Goal: Use online tool/utility: Utilize a website feature to perform a specific function

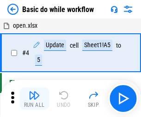
click at [34, 98] on img "button" at bounding box center [34, 95] width 11 height 11
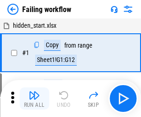
click at [34, 98] on img "button" at bounding box center [34, 95] width 11 height 11
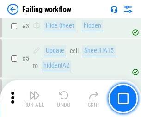
scroll to position [196, 0]
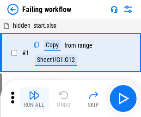
click at [34, 98] on img "button" at bounding box center [34, 95] width 11 height 11
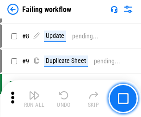
scroll to position [196, 0]
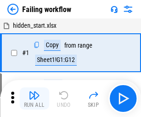
click at [34, 98] on img "button" at bounding box center [34, 95] width 11 height 11
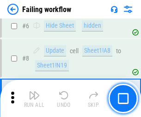
scroll to position [196, 0]
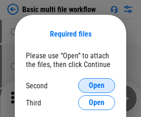
click at [97, 86] on span "Open" at bounding box center [97, 85] width 16 height 7
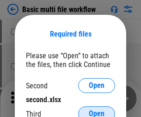
click at [97, 110] on span "Open" at bounding box center [97, 113] width 16 height 7
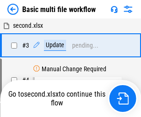
scroll to position [205, 0]
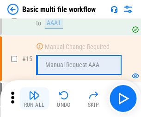
click at [34, 98] on img "button" at bounding box center [34, 95] width 11 height 11
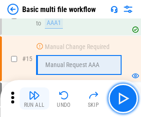
scroll to position [615, 0]
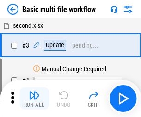
click at [34, 98] on img "button" at bounding box center [34, 95] width 11 height 11
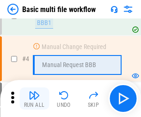
click at [34, 98] on img "button" at bounding box center [34, 95] width 11 height 11
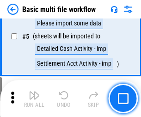
click at [34, 98] on img "button" at bounding box center [34, 95] width 11 height 11
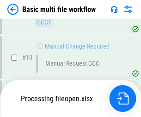
scroll to position [433, 0]
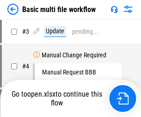
scroll to position [37, 0]
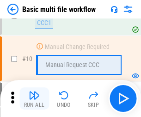
click at [34, 98] on img "button" at bounding box center [34, 95] width 11 height 11
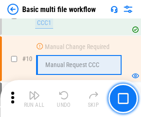
click at [34, 98] on img "button" at bounding box center [34, 95] width 11 height 11
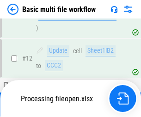
scroll to position [433, 0]
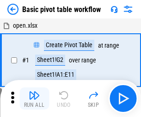
click at [34, 98] on img "button" at bounding box center [34, 95] width 11 height 11
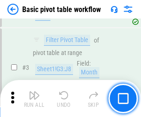
scroll to position [221, 0]
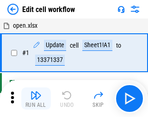
click at [34, 98] on img "button" at bounding box center [36, 95] width 11 height 11
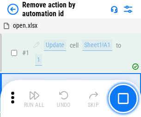
scroll to position [34, 0]
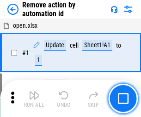
scroll to position [34, 0]
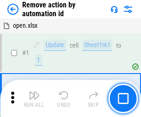
scroll to position [34, 0]
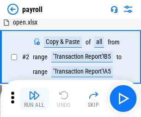
click at [34, 98] on img "button" at bounding box center [34, 95] width 11 height 11
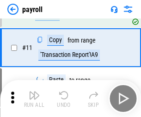
scroll to position [67, 0]
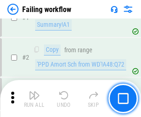
scroll to position [149, 0]
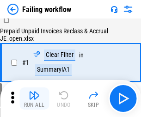
click at [34, 98] on img "button" at bounding box center [34, 95] width 11 height 11
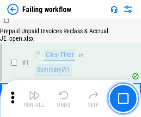
scroll to position [149, 0]
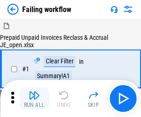
click at [34, 98] on img "button" at bounding box center [34, 95] width 11 height 11
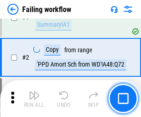
scroll to position [149, 0]
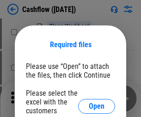
scroll to position [101, 0]
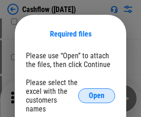
click at [97, 92] on span "Open" at bounding box center [97, 95] width 16 height 7
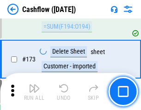
scroll to position [979, 0]
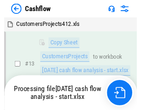
scroll to position [139, 0]
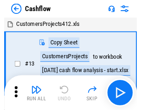
scroll to position [11, 0]
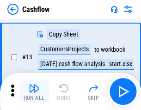
click at [34, 92] on img "button" at bounding box center [34, 88] width 11 height 11
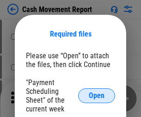
click at [97, 96] on span "Open" at bounding box center [97, 95] width 16 height 7
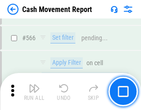
scroll to position [4238, 0]
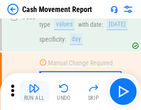
click at [34, 92] on img "button" at bounding box center [34, 88] width 11 height 11
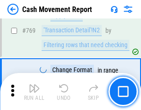
scroll to position [5139, 0]
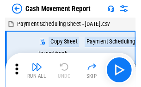
scroll to position [17, 0]
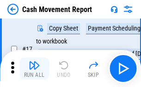
click at [34, 68] on img "button" at bounding box center [34, 65] width 11 height 11
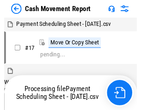
scroll to position [5, 0]
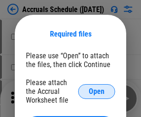
click at [97, 91] on span "Open" at bounding box center [97, 91] width 16 height 7
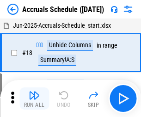
click at [34, 98] on img "button" at bounding box center [34, 95] width 11 height 11
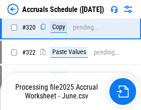
scroll to position [1720, 0]
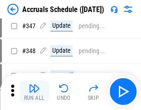
click at [34, 92] on img "button" at bounding box center [34, 88] width 11 height 11
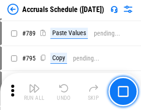
scroll to position [3885, 0]
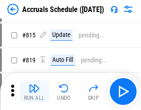
click at [34, 92] on img "button" at bounding box center [34, 88] width 11 height 11
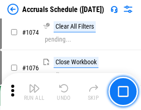
scroll to position [5539, 0]
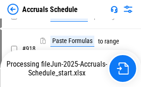
scroll to position [4849, 0]
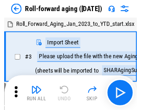
scroll to position [1, 0]
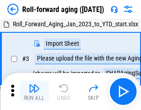
click at [34, 92] on img "button" at bounding box center [34, 88] width 11 height 11
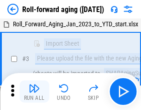
click at [34, 92] on img "button" at bounding box center [34, 88] width 11 height 11
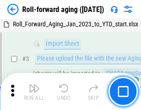
scroll to position [60, 0]
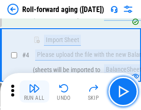
click at [34, 92] on img "button" at bounding box center [34, 88] width 11 height 11
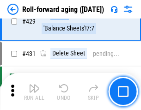
scroll to position [3207, 0]
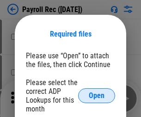
click at [97, 96] on span "Open" at bounding box center [97, 95] width 16 height 7
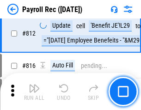
scroll to position [5875, 0]
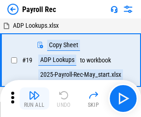
click at [34, 98] on img "button" at bounding box center [34, 95] width 11 height 11
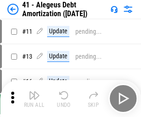
click at [34, 98] on img "button" at bounding box center [34, 95] width 11 height 11
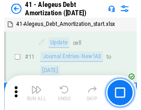
scroll to position [114, 0]
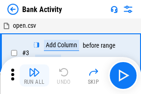
click at [34, 75] on img "button" at bounding box center [34, 72] width 11 height 11
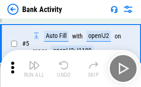
scroll to position [49, 0]
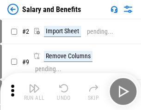
click at [34, 92] on img "button" at bounding box center [34, 88] width 11 height 11
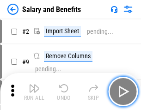
scroll to position [12, 0]
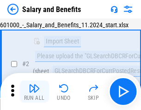
click at [34, 92] on img "button" at bounding box center [34, 88] width 11 height 11
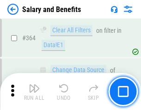
scroll to position [4355, 0]
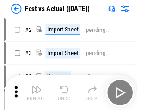
scroll to position [12, 0]
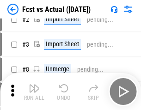
click at [34, 92] on img "button" at bounding box center [34, 88] width 11 height 11
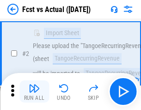
click at [34, 92] on img "button" at bounding box center [34, 88] width 11 height 11
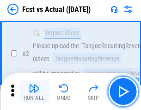
scroll to position [86, 0]
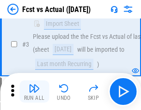
click at [34, 92] on img "button" at bounding box center [34, 88] width 11 height 11
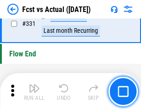
scroll to position [4427, 0]
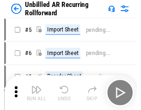
scroll to position [20, 0]
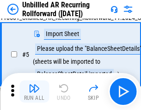
click at [34, 92] on img "button" at bounding box center [34, 88] width 11 height 11
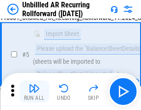
click at [34, 92] on img "button" at bounding box center [34, 88] width 11 height 11
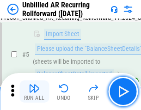
scroll to position [87, 0]
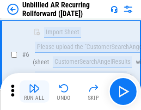
click at [34, 92] on img "button" at bounding box center [34, 88] width 11 height 11
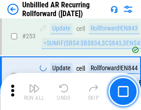
scroll to position [3141, 0]
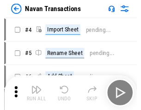
scroll to position [15, 0]
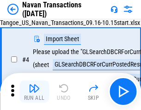
click at [34, 92] on img "button" at bounding box center [34, 88] width 11 height 11
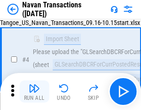
click at [34, 92] on img "button" at bounding box center [34, 88] width 11 height 11
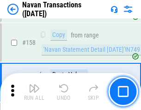
scroll to position [2998, 0]
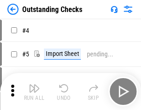
click at [34, 92] on img "button" at bounding box center [34, 88] width 11 height 11
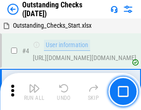
scroll to position [39, 0]
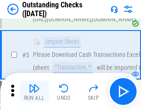
click at [34, 92] on img "button" at bounding box center [34, 88] width 11 height 11
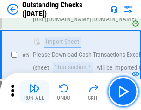
scroll to position [97, 0]
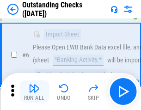
click at [34, 92] on img "button" at bounding box center [34, 88] width 11 height 11
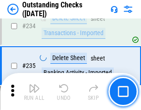
scroll to position [2808, 0]
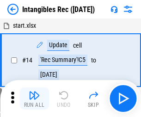
click at [34, 98] on img "button" at bounding box center [34, 95] width 11 height 11
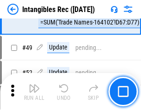
scroll to position [360, 0]
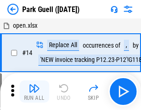
click at [34, 92] on img "button" at bounding box center [34, 88] width 11 height 11
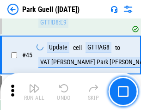
scroll to position [1156, 0]
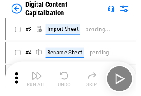
scroll to position [27, 0]
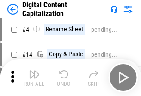
click at [34, 78] on img "button" at bounding box center [34, 74] width 11 height 11
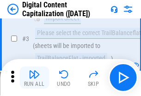
click at [34, 78] on img "button" at bounding box center [34, 74] width 11 height 11
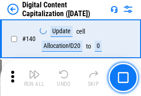
scroll to position [981, 0]
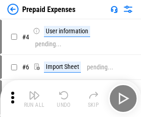
click at [34, 92] on img "button" at bounding box center [34, 95] width 11 height 11
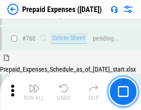
scroll to position [2563, 0]
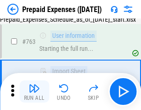
click at [34, 92] on img "button" at bounding box center [34, 88] width 11 height 11
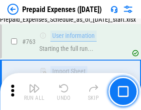
scroll to position [2618, 0]
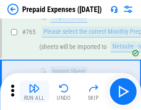
click at [34, 92] on img "button" at bounding box center [34, 88] width 11 height 11
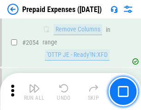
scroll to position [9666, 0]
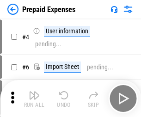
click at [34, 98] on img "button" at bounding box center [34, 95] width 11 height 11
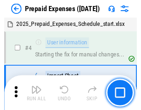
scroll to position [41, 0]
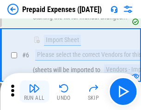
click at [34, 92] on img "button" at bounding box center [34, 88] width 11 height 11
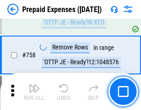
scroll to position [3295, 0]
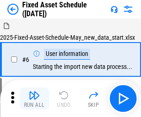
click at [34, 98] on img "button" at bounding box center [34, 95] width 11 height 11
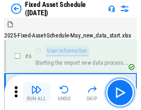
scroll to position [50, 0]
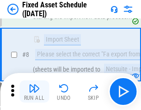
click at [34, 92] on img "button" at bounding box center [34, 88] width 11 height 11
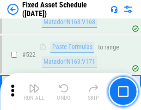
scroll to position [3214, 0]
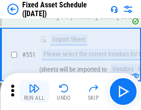
click at [34, 92] on img "button" at bounding box center [34, 88] width 11 height 11
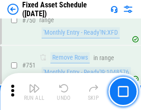
scroll to position [4508, 0]
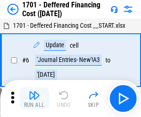
click at [34, 98] on img "button" at bounding box center [34, 95] width 11 height 11
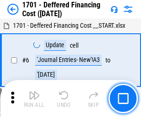
scroll to position [111, 0]
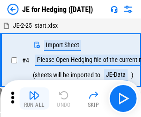
click at [34, 92] on img "button" at bounding box center [34, 95] width 11 height 11
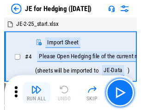
scroll to position [1, 0]
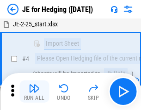
click at [34, 92] on img "button" at bounding box center [34, 88] width 11 height 11
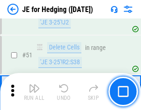
scroll to position [599, 0]
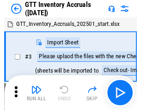
scroll to position [1, 0]
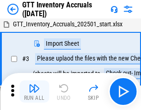
click at [34, 92] on img "button" at bounding box center [34, 88] width 11 height 11
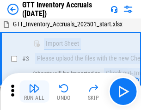
click at [34, 92] on img "button" at bounding box center [34, 88] width 11 height 11
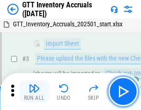
scroll to position [60, 0]
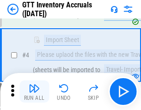
click at [34, 92] on img "button" at bounding box center [34, 88] width 11 height 11
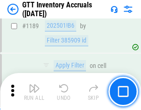
scroll to position [7551, 0]
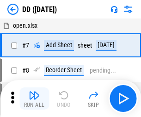
click at [34, 98] on img "button" at bounding box center [34, 95] width 11 height 11
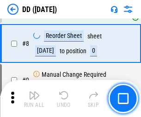
scroll to position [89, 0]
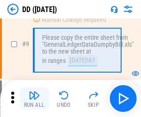
click at [34, 98] on img "button" at bounding box center [34, 95] width 11 height 11
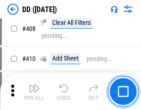
scroll to position [4138, 0]
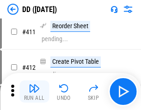
click at [34, 92] on img "button" at bounding box center [34, 88] width 11 height 11
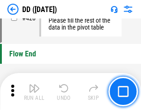
scroll to position [4426, 0]
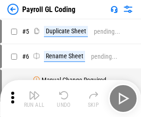
click at [34, 98] on img "button" at bounding box center [34, 95] width 11 height 11
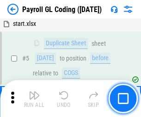
scroll to position [111, 0]
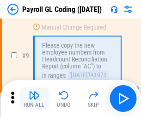
click at [34, 98] on img "button" at bounding box center [34, 95] width 11 height 11
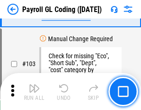
scroll to position [2170, 0]
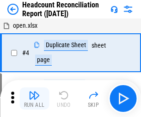
click at [34, 98] on img "button" at bounding box center [34, 95] width 11 height 11
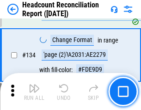
scroll to position [1112, 0]
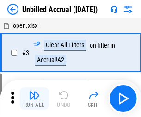
click at [34, 98] on img "button" at bounding box center [34, 95] width 11 height 11
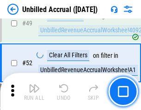
scroll to position [839, 0]
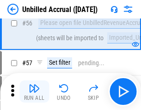
click at [34, 92] on img "button" at bounding box center [34, 88] width 11 height 11
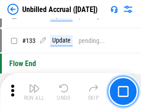
scroll to position [2754, 0]
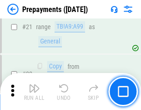
scroll to position [697, 0]
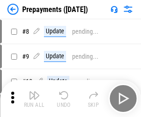
click at [34, 98] on img "button" at bounding box center [34, 95] width 11 height 11
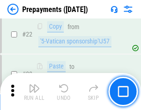
scroll to position [697, 0]
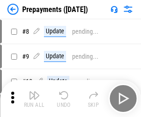
click at [34, 98] on img "button" at bounding box center [34, 95] width 11 height 11
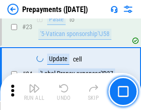
scroll to position [697, 0]
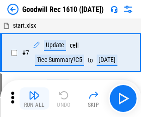
click at [34, 98] on img "button" at bounding box center [34, 95] width 11 height 11
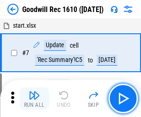
scroll to position [158, 0]
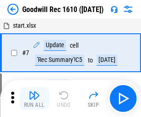
click at [34, 98] on img "button" at bounding box center [34, 95] width 11 height 11
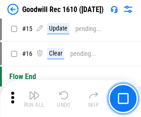
scroll to position [158, 0]
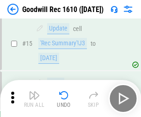
scroll to position [158, 0]
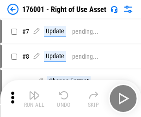
click at [34, 98] on img "button" at bounding box center [34, 95] width 11 height 11
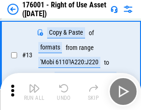
scroll to position [60, 0]
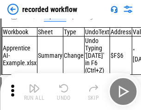
click at [34, 92] on img "button" at bounding box center [34, 88] width 11 height 11
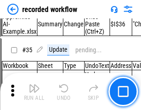
scroll to position [2890, 0]
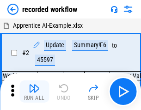
click at [34, 92] on img "button" at bounding box center [34, 88] width 11 height 11
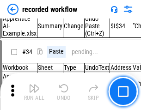
scroll to position [2890, 0]
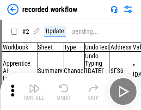
click at [34, 92] on img "button" at bounding box center [34, 88] width 11 height 11
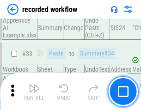
scroll to position [2890, 0]
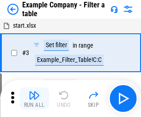
click at [34, 98] on img "button" at bounding box center [34, 95] width 11 height 11
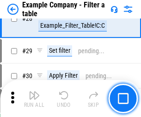
scroll to position [846, 0]
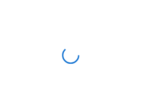
scroll to position [14, 0]
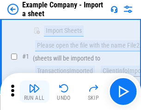
click at [34, 92] on img "button" at bounding box center [34, 88] width 11 height 11
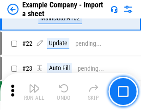
scroll to position [204, 0]
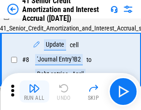
click at [34, 92] on img "button" at bounding box center [34, 88] width 11 height 11
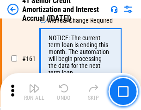
click at [34, 92] on img "button" at bounding box center [34, 88] width 11 height 11
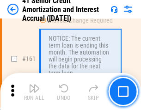
scroll to position [989, 0]
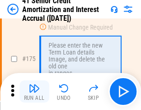
click at [34, 92] on img "button" at bounding box center [34, 88] width 11 height 11
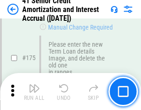
scroll to position [1083, 0]
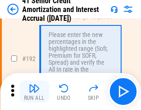
click at [34, 92] on img "button" at bounding box center [34, 88] width 11 height 11
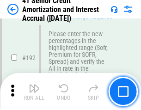
scroll to position [1180, 0]
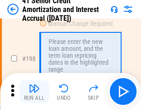
click at [34, 92] on img "button" at bounding box center [34, 88] width 11 height 11
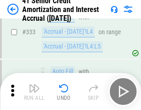
scroll to position [2362, 0]
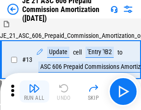
click at [34, 92] on img "button" at bounding box center [34, 88] width 11 height 11
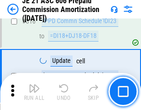
scroll to position [1727, 0]
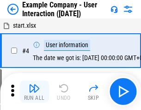
click at [34, 92] on img "button" at bounding box center [34, 88] width 11 height 11
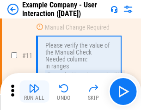
click at [34, 92] on img "button" at bounding box center [34, 88] width 11 height 11
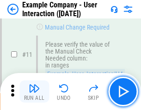
scroll to position [200, 0]
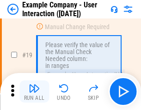
click at [34, 92] on img "button" at bounding box center [34, 88] width 11 height 11
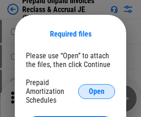
click at [97, 91] on span "Open" at bounding box center [97, 91] width 16 height 7
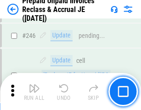
scroll to position [1248, 0]
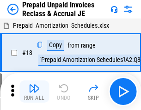
click at [34, 92] on img "button" at bounding box center [34, 88] width 11 height 11
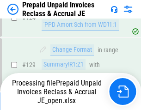
scroll to position [670, 0]
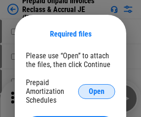
click at [97, 91] on span "Open" at bounding box center [97, 91] width 16 height 7
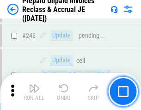
scroll to position [1248, 0]
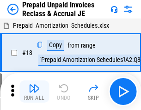
click at [34, 92] on img "button" at bounding box center [34, 88] width 11 height 11
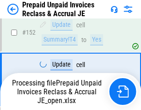
scroll to position [710, 0]
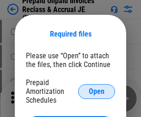
click at [97, 91] on span "Open" at bounding box center [97, 91] width 16 height 7
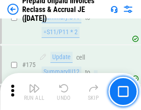
scroll to position [1248, 0]
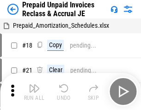
click at [34, 92] on img "button" at bounding box center [34, 88] width 11 height 11
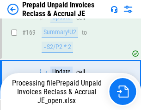
scroll to position [757, 0]
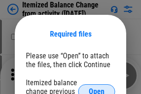
click at [97, 88] on span "Open" at bounding box center [97, 91] width 16 height 7
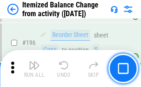
scroll to position [1780, 0]
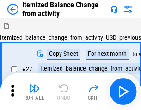
scroll to position [14, 0]
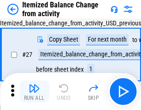
click at [34, 92] on img "button" at bounding box center [34, 88] width 11 height 11
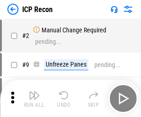
scroll to position [4, 0]
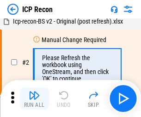
click at [34, 98] on img "button" at bounding box center [34, 95] width 11 height 11
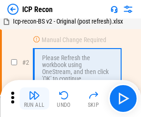
click at [34, 98] on img "button" at bounding box center [34, 95] width 11 height 11
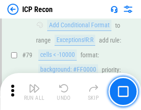
scroll to position [906, 0]
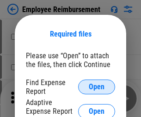
click at [97, 87] on span "Open" at bounding box center [97, 86] width 16 height 7
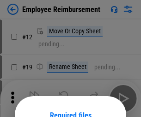
scroll to position [81, 0]
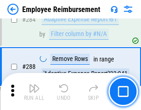
scroll to position [2514, 0]
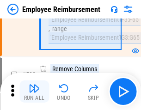
click at [34, 92] on img "button" at bounding box center [34, 88] width 11 height 11
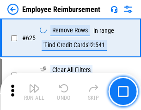
scroll to position [5537, 0]
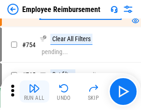
click at [34, 92] on img "button" at bounding box center [34, 88] width 11 height 11
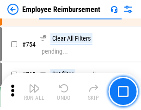
click at [34, 92] on img "button" at bounding box center [34, 88] width 11 height 11
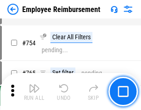
scroll to position [6488, 0]
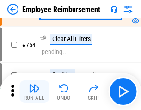
click at [34, 92] on img "button" at bounding box center [34, 88] width 11 height 11
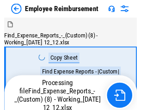
scroll to position [31, 0]
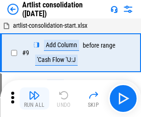
click at [34, 98] on img "button" at bounding box center [34, 95] width 11 height 11
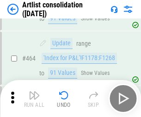
scroll to position [4049, 0]
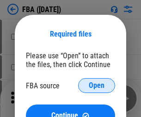
click at [97, 86] on span "Open" at bounding box center [97, 85] width 16 height 7
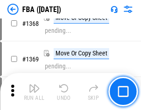
scroll to position [9931, 0]
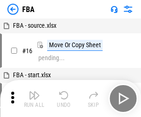
scroll to position [9, 0]
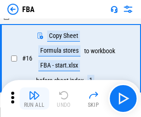
click at [34, 98] on img "button" at bounding box center [34, 95] width 11 height 11
